Goal: Information Seeking & Learning: Learn about a topic

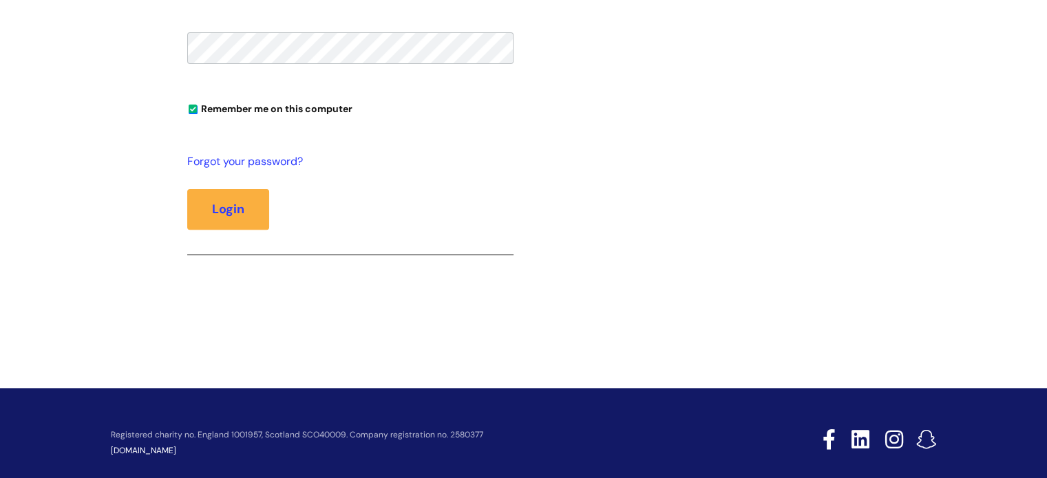
scroll to position [461, 0]
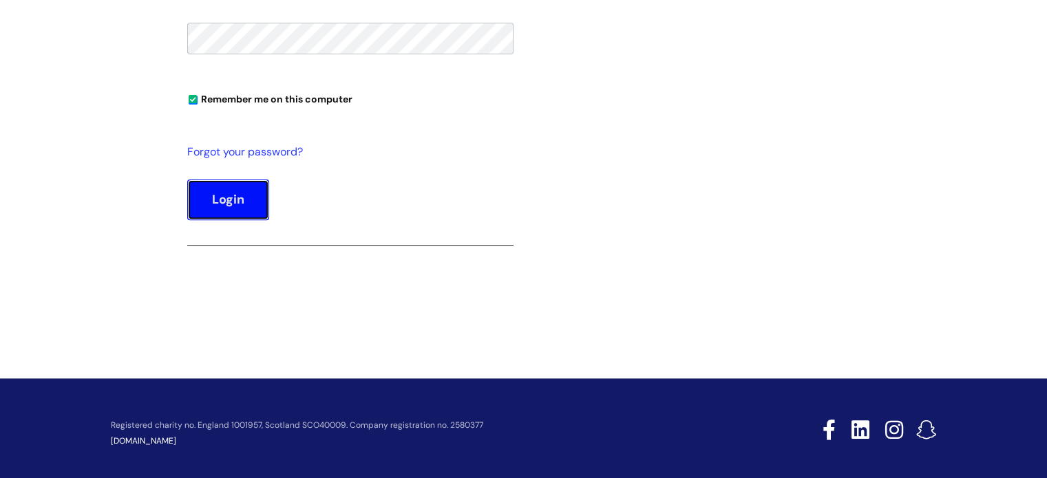
click at [239, 198] on button "Login" at bounding box center [228, 200] width 82 height 40
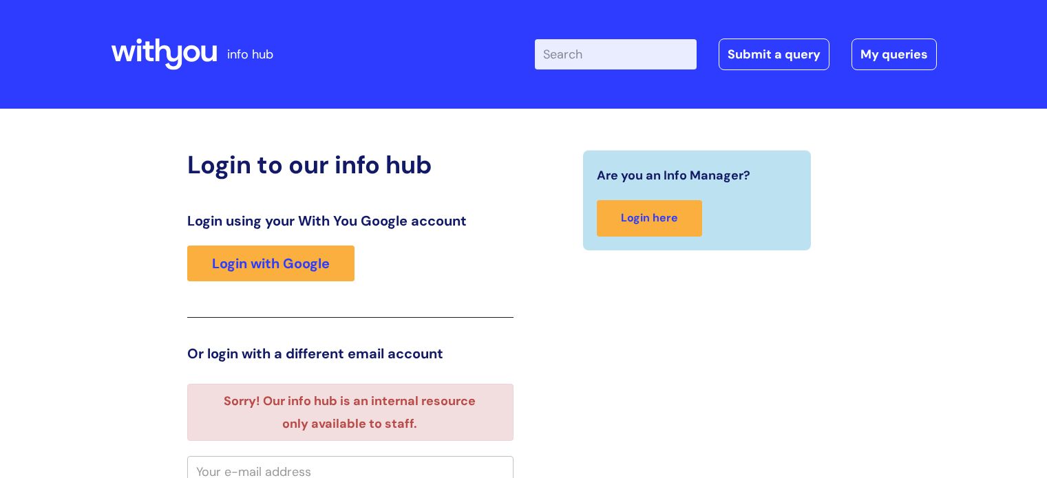
scroll to position [8, 0]
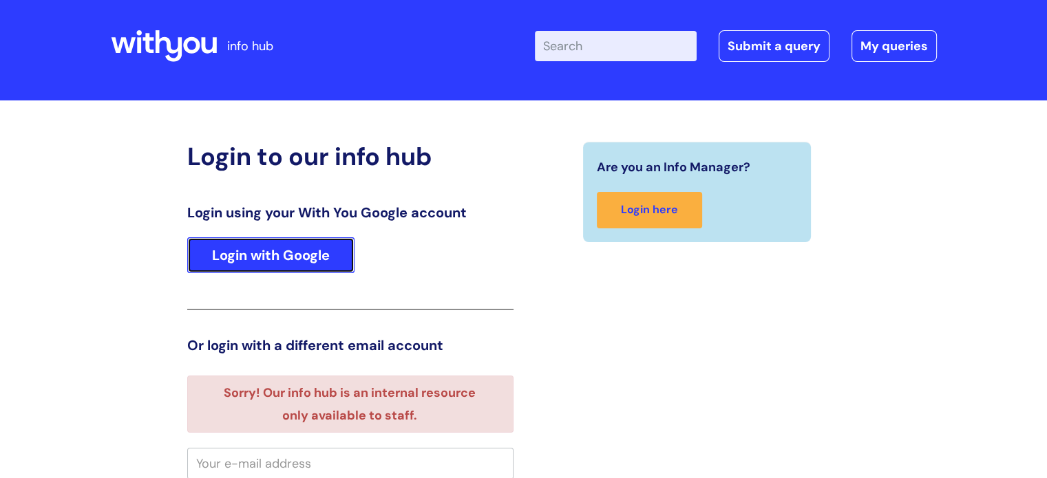
click at [314, 244] on link "Login with Google" at bounding box center [270, 255] width 167 height 36
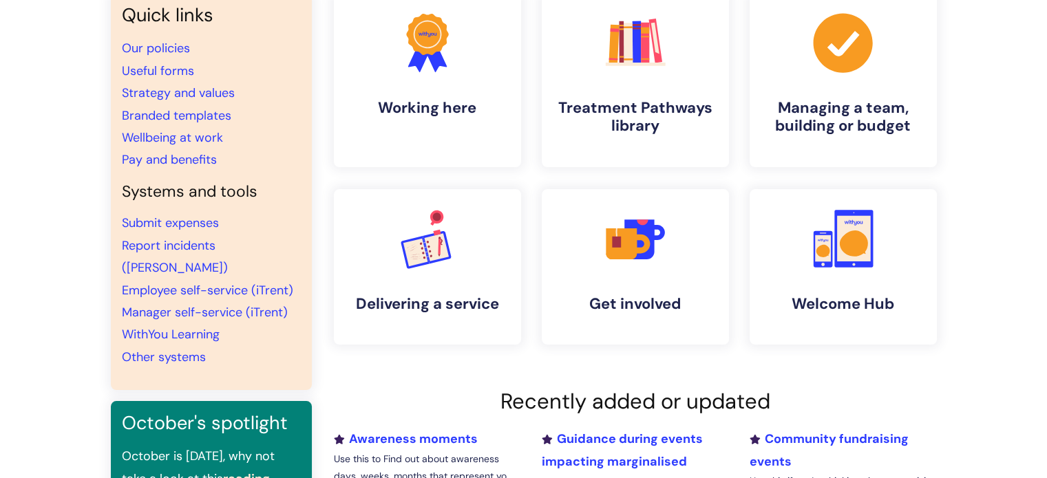
scroll to position [129, 0]
click at [196, 156] on link "Pay and benefits" at bounding box center [169, 159] width 95 height 17
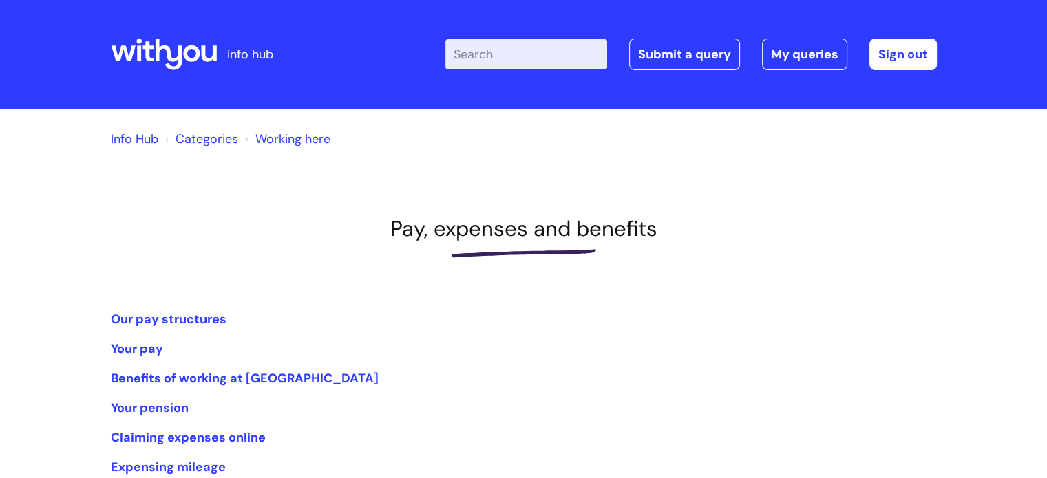
click at [196, 156] on div "Info Hub Categories Working here" at bounding box center [523, 147] width 846 height 50
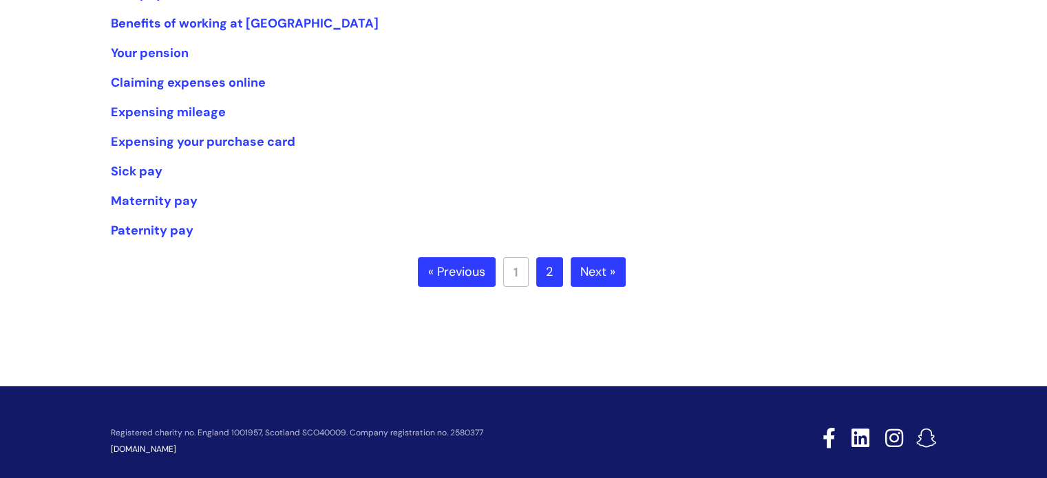
scroll to position [357, 0]
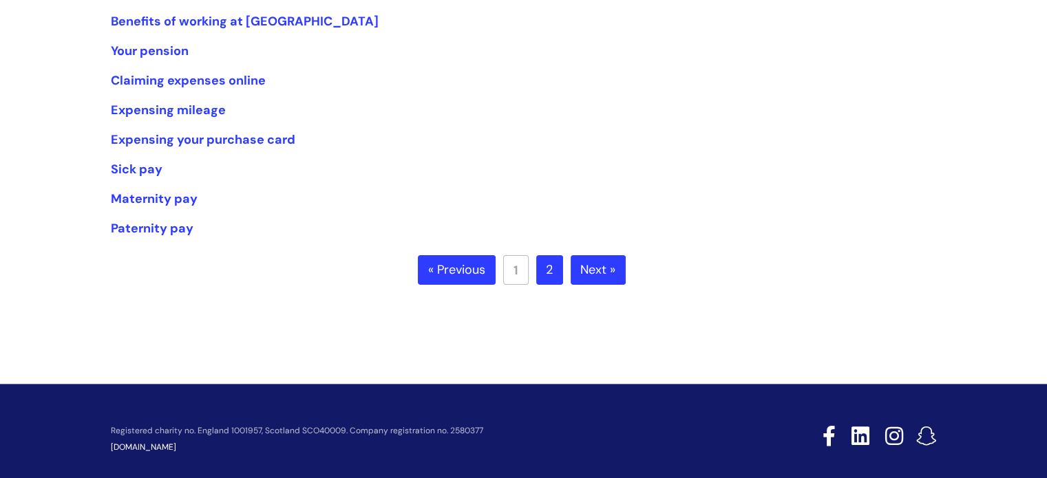
click at [427, 272] on link "« Previous" at bounding box center [457, 270] width 78 height 30
click at [555, 279] on link "2" at bounding box center [549, 270] width 27 height 30
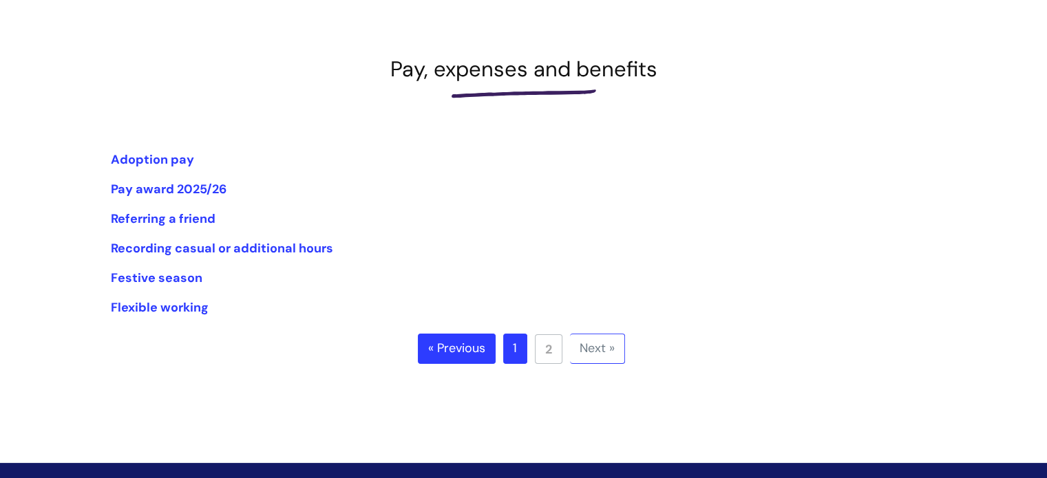
scroll to position [162, 0]
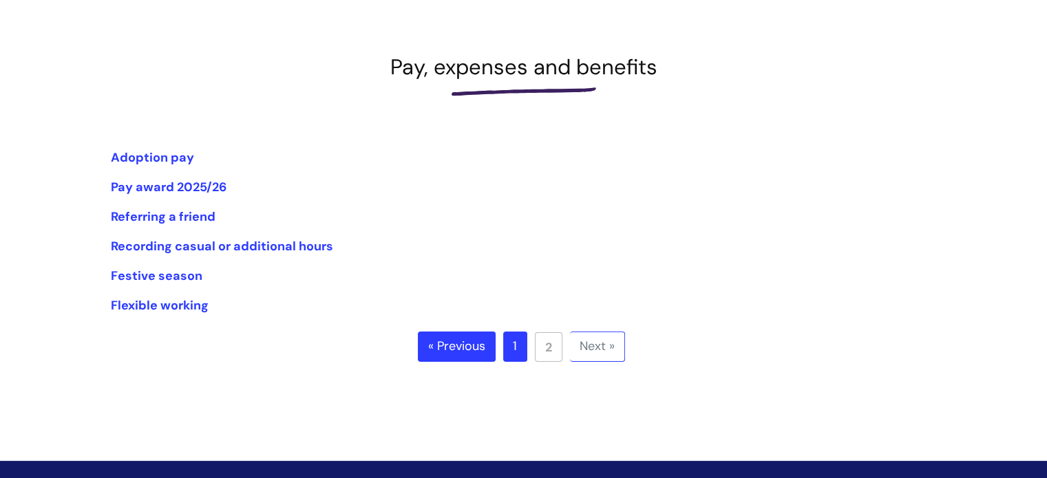
click at [468, 361] on link "« Previous" at bounding box center [457, 347] width 78 height 30
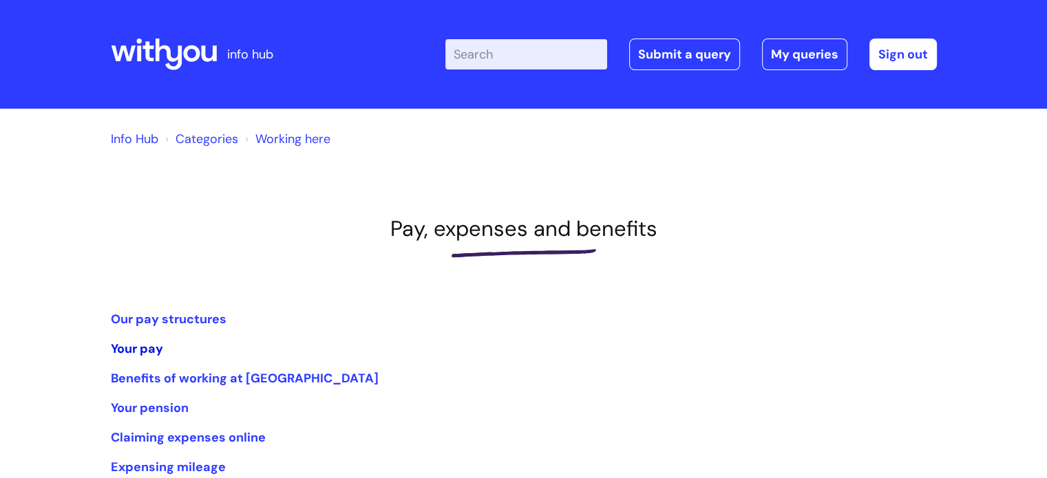
click at [145, 348] on link "Your pay" at bounding box center [137, 349] width 52 height 17
